Goal: Task Accomplishment & Management: Use online tool/utility

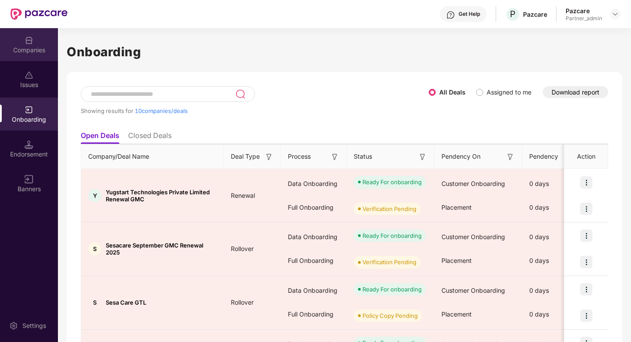
click at [19, 48] on div "Companies" at bounding box center [29, 50] width 58 height 9
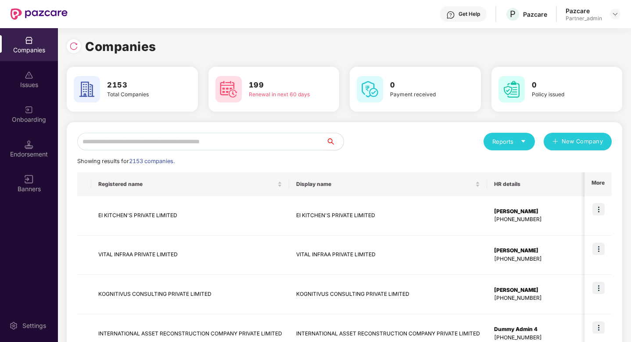
click at [198, 140] on input "text" at bounding box center [201, 142] width 249 height 18
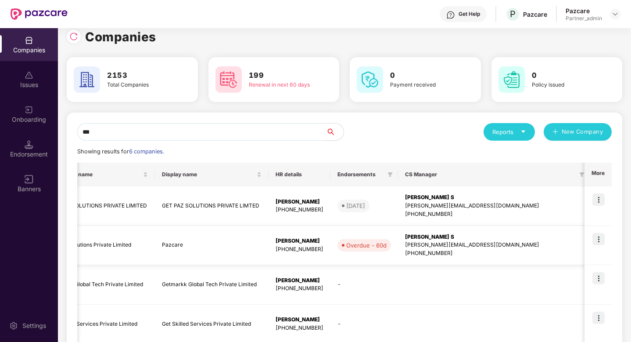
scroll to position [0, 53]
type input "***"
click at [600, 238] on img at bounding box center [599, 239] width 12 height 12
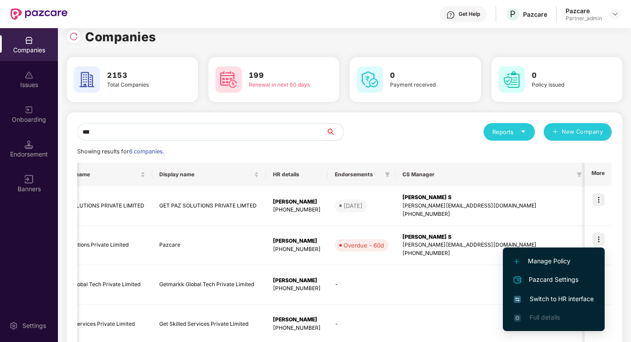
click at [548, 296] on span "Switch to HR interface" at bounding box center [554, 299] width 80 height 10
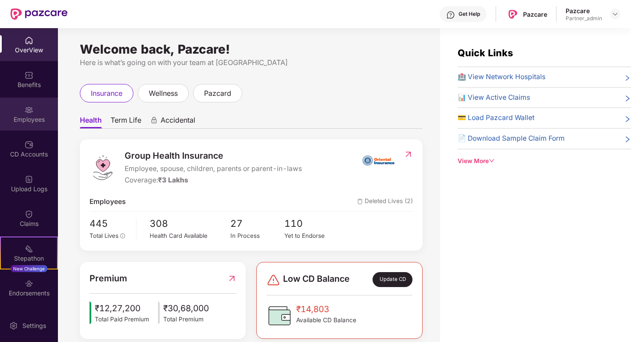
click at [32, 115] on div "Employees" at bounding box center [29, 119] width 58 height 9
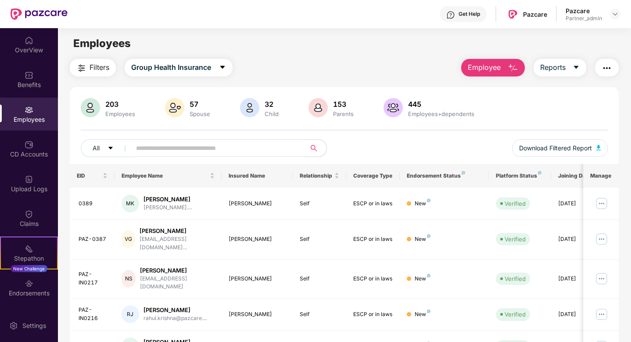
click at [162, 145] on input "text" at bounding box center [215, 147] width 158 height 13
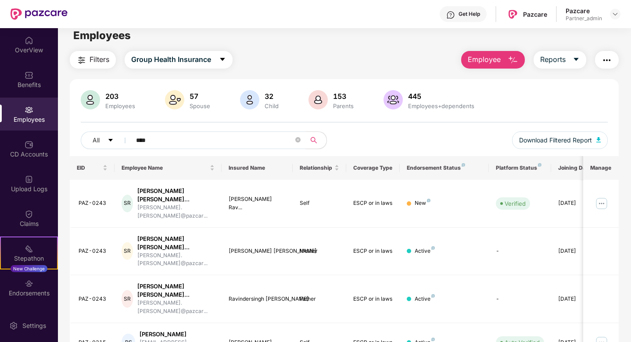
scroll to position [0, 0]
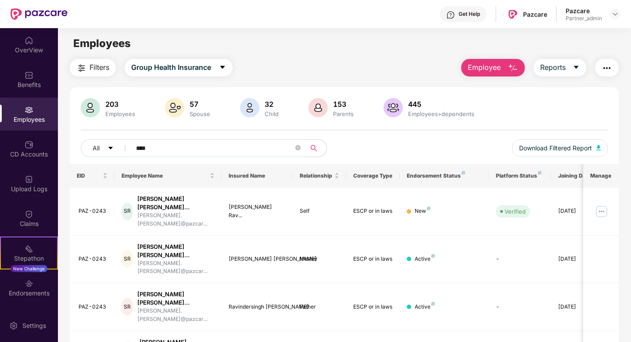
type input "****"
click at [620, 12] on div at bounding box center [615, 14] width 11 height 11
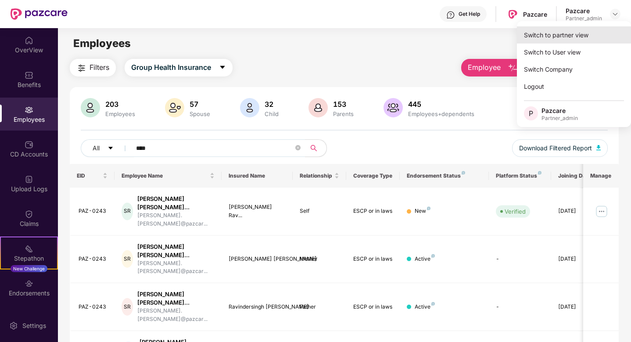
click at [590, 40] on div "Switch to partner view" at bounding box center [574, 34] width 114 height 17
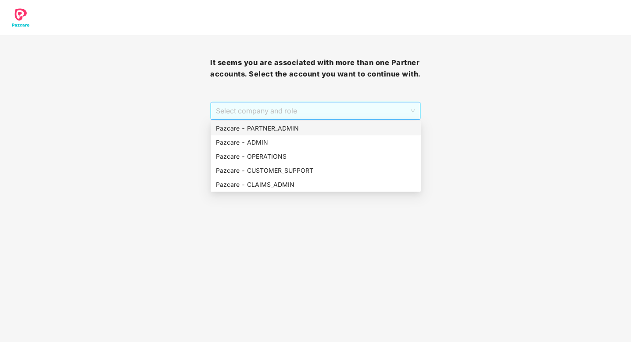
click at [372, 109] on span "Select company and role" at bounding box center [315, 110] width 199 height 17
click at [278, 129] on div "Pazcare - PARTNER_ADMIN" at bounding box center [316, 128] width 200 height 10
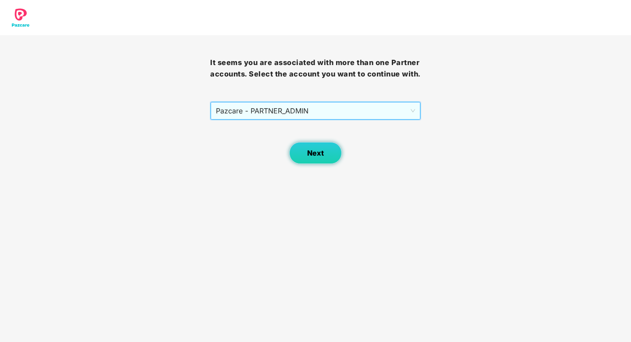
click at [323, 148] on button "Next" at bounding box center [315, 153] width 53 height 22
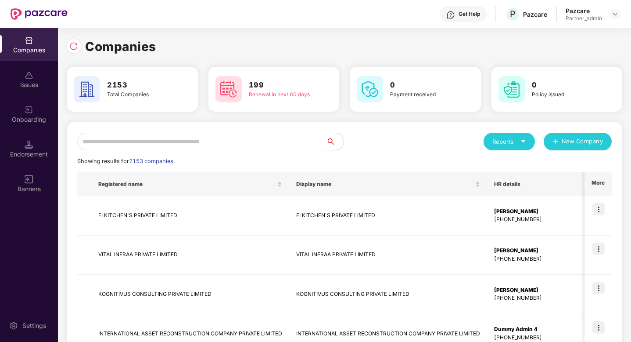
click at [186, 150] on input "text" at bounding box center [201, 142] width 249 height 18
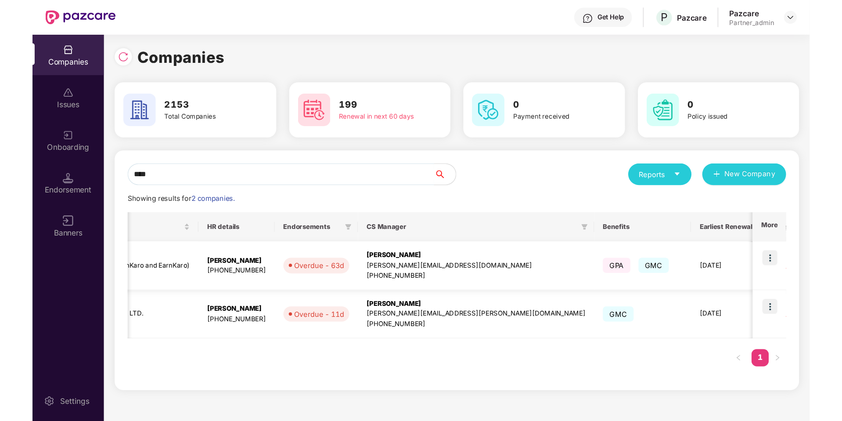
scroll to position [0, 259]
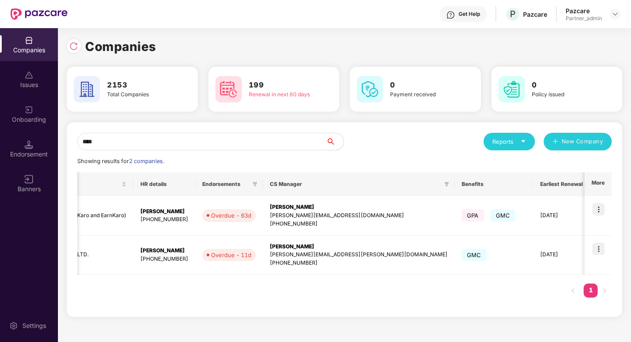
click at [75, 53] on div at bounding box center [76, 45] width 18 height 16
click at [129, 142] on input "****" at bounding box center [201, 142] width 249 height 18
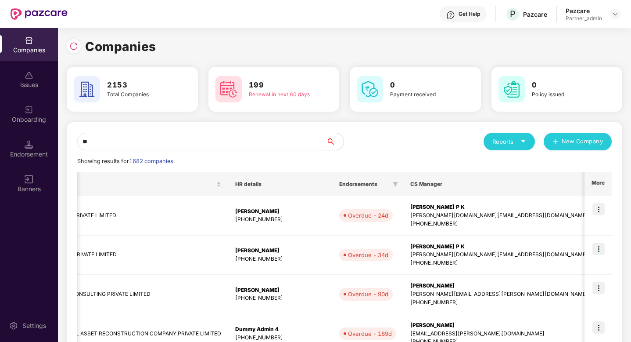
type input "*"
